Goal: Use online tool/utility

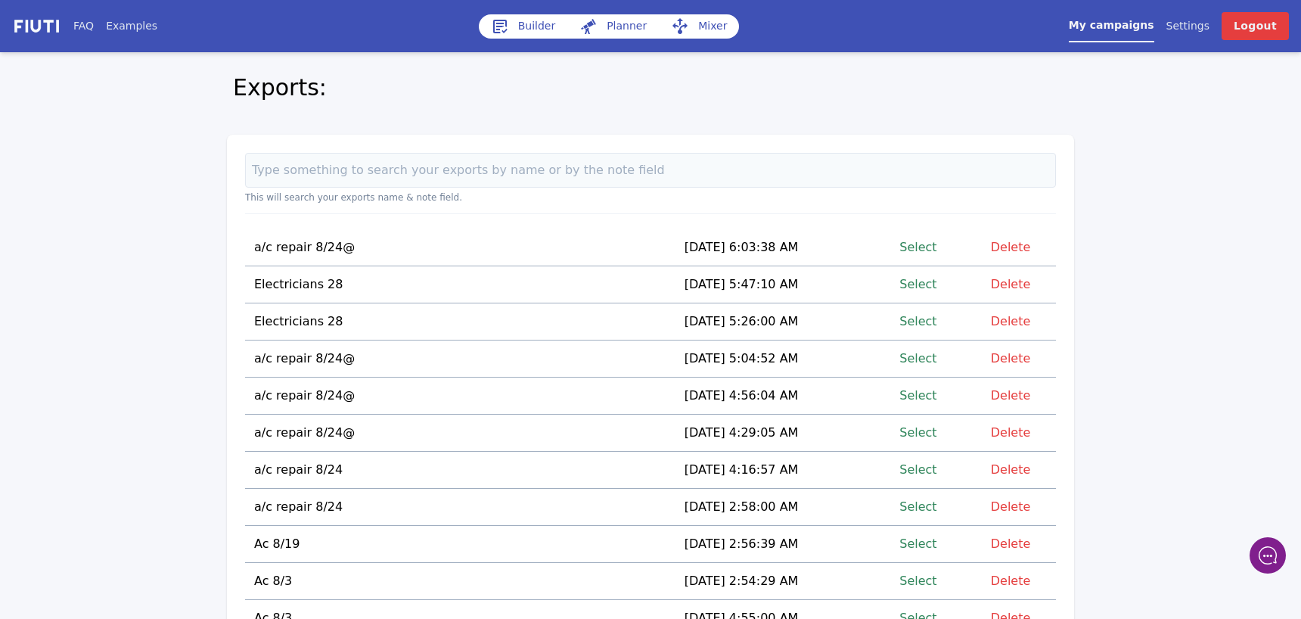
click at [918, 242] on link "Select" at bounding box center [917, 247] width 37 height 20
